Goal: Task Accomplishment & Management: Manage account settings

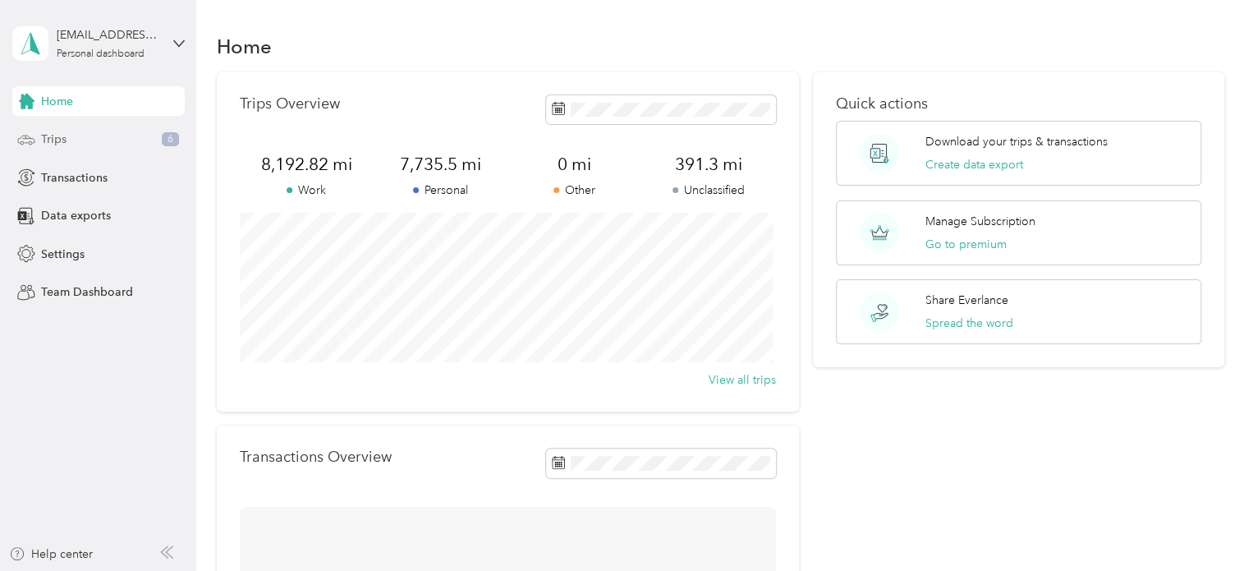
click at [66, 143] on span "Trips" at bounding box center [53, 139] width 25 height 17
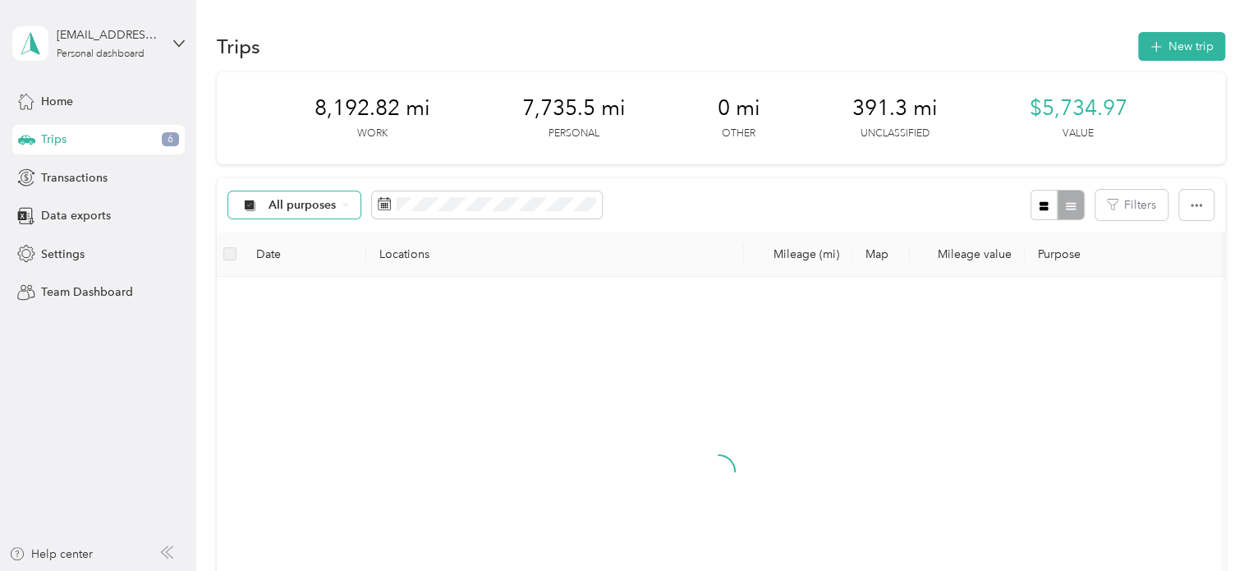
click at [315, 202] on span "All purposes" at bounding box center [303, 205] width 68 height 11
click at [309, 265] on li "Unclassified" at bounding box center [293, 263] width 131 height 29
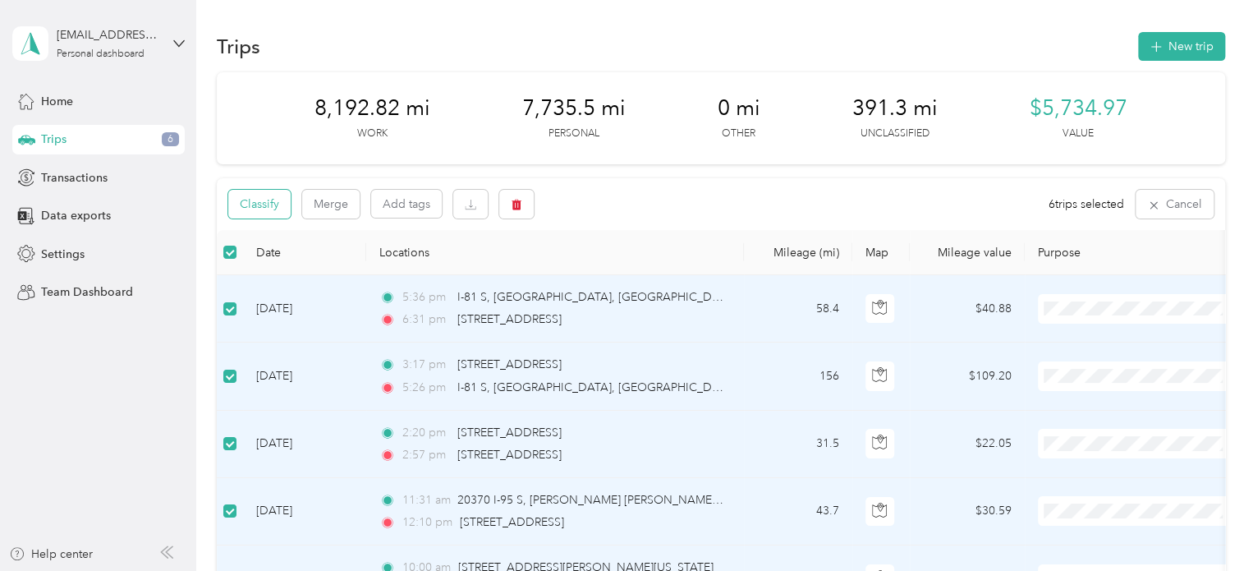
click at [267, 206] on button "Classify" at bounding box center [259, 204] width 62 height 29
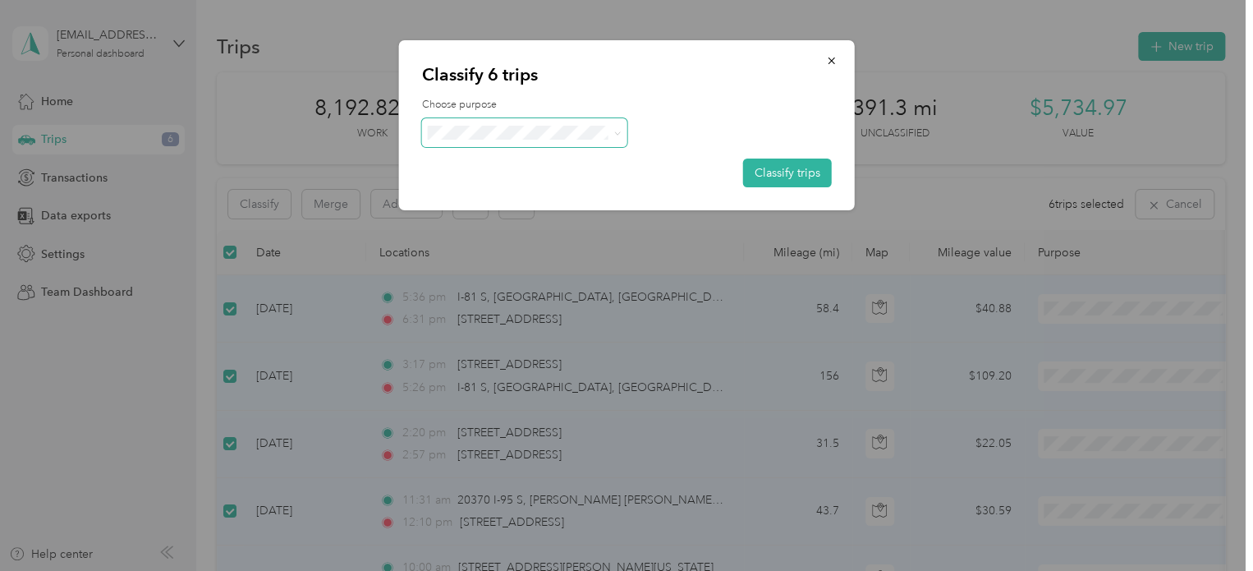
click at [443, 143] on span at bounding box center [524, 132] width 205 height 29
click at [476, 186] on span "Personal" at bounding box center [538, 191] width 153 height 17
click at [777, 173] on button "Classify trips" at bounding box center [787, 173] width 89 height 29
